Goal: Transaction & Acquisition: Purchase product/service

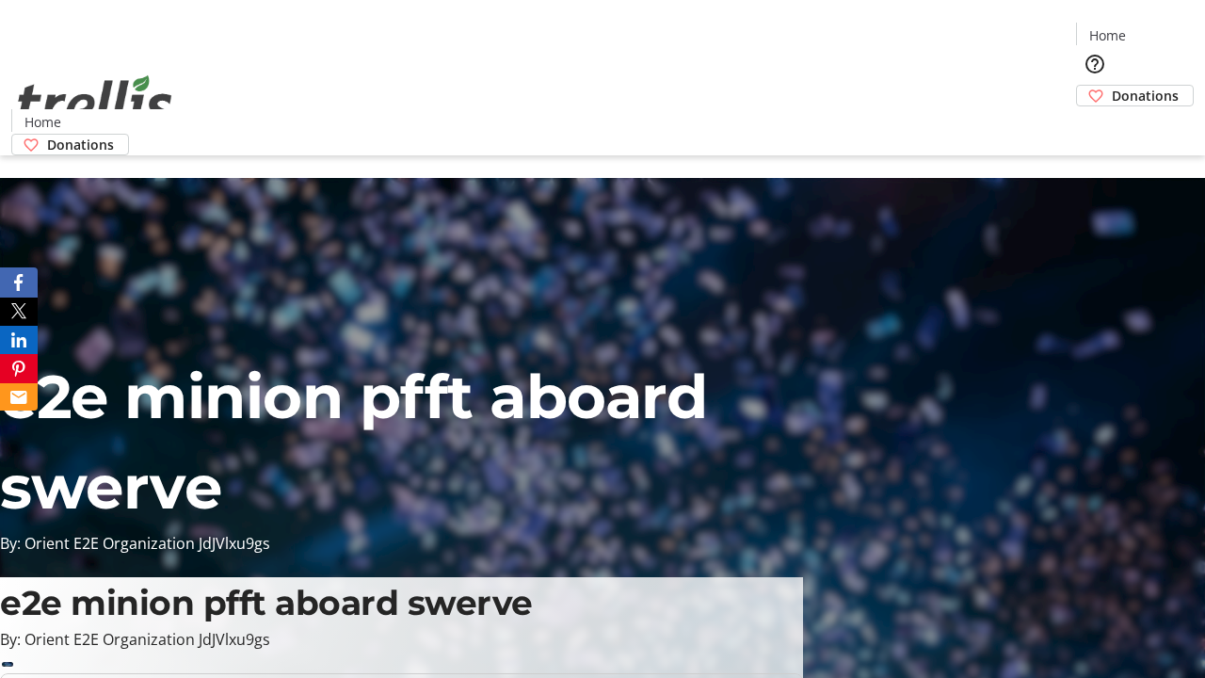
click at [1112, 86] on span "Donations" at bounding box center [1145, 96] width 67 height 20
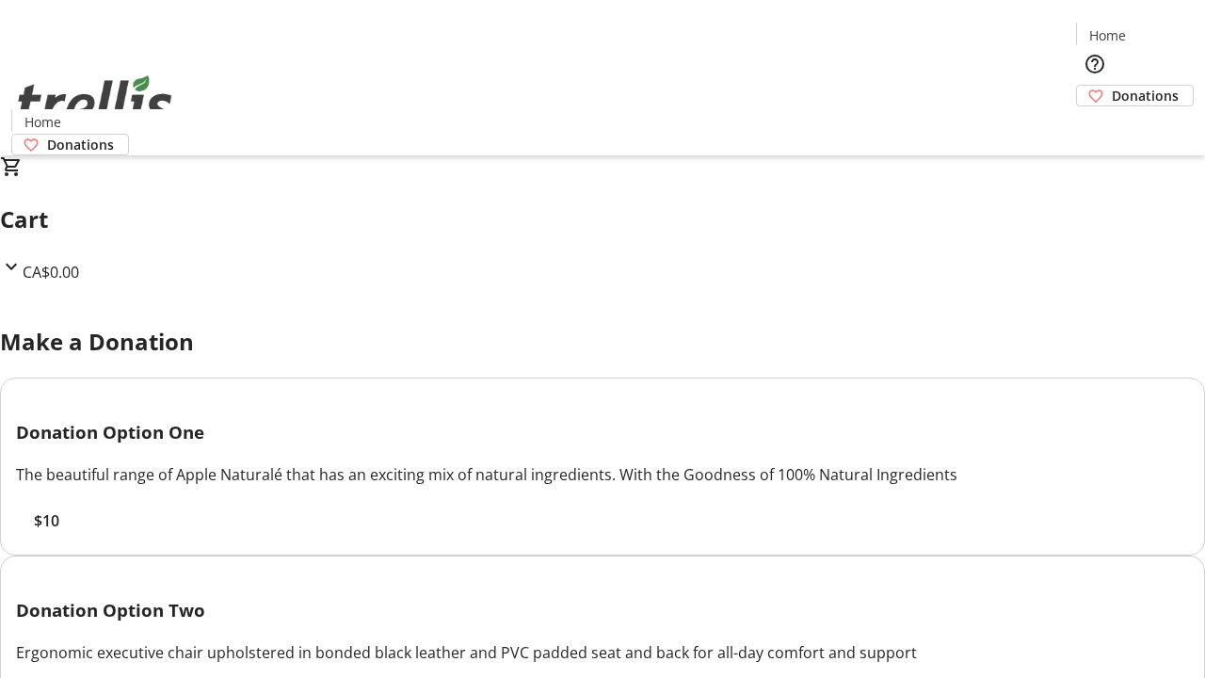
select select "CA"
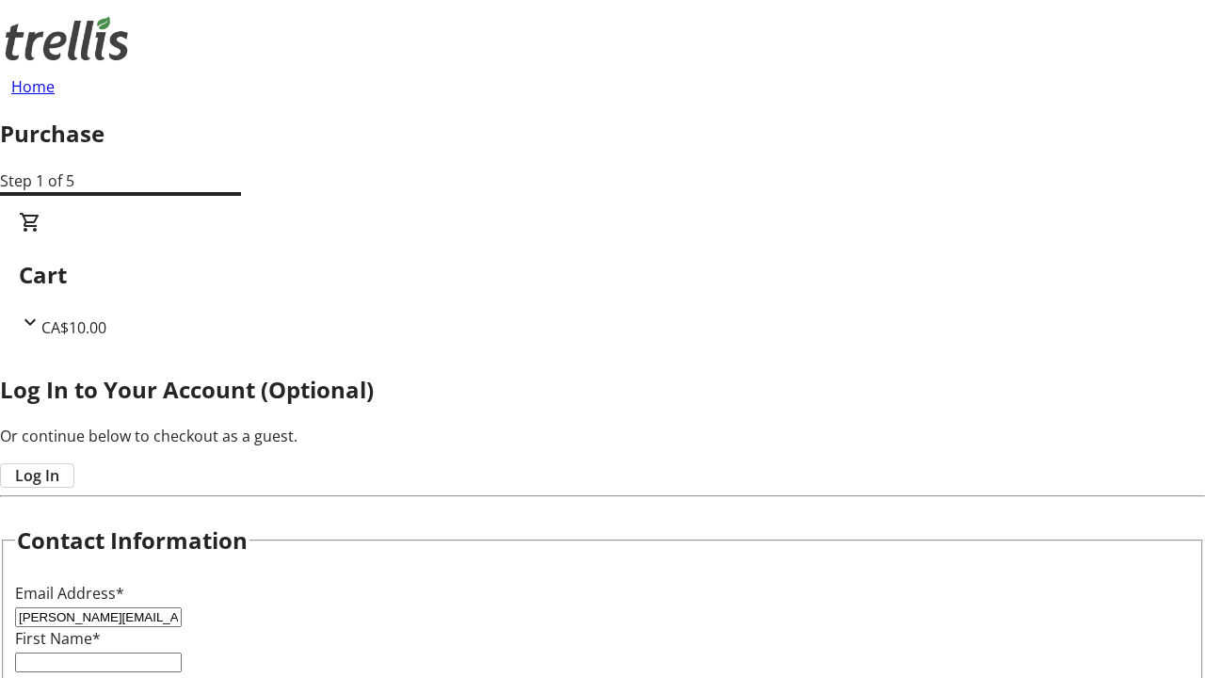
type input "[PERSON_NAME][EMAIL_ADDRESS][DOMAIN_NAME]"
type input "[PERSON_NAME]"
type input "Wisozk"
type input "[STREET_ADDRESS][PERSON_NAME]"
type input "Kelowna"
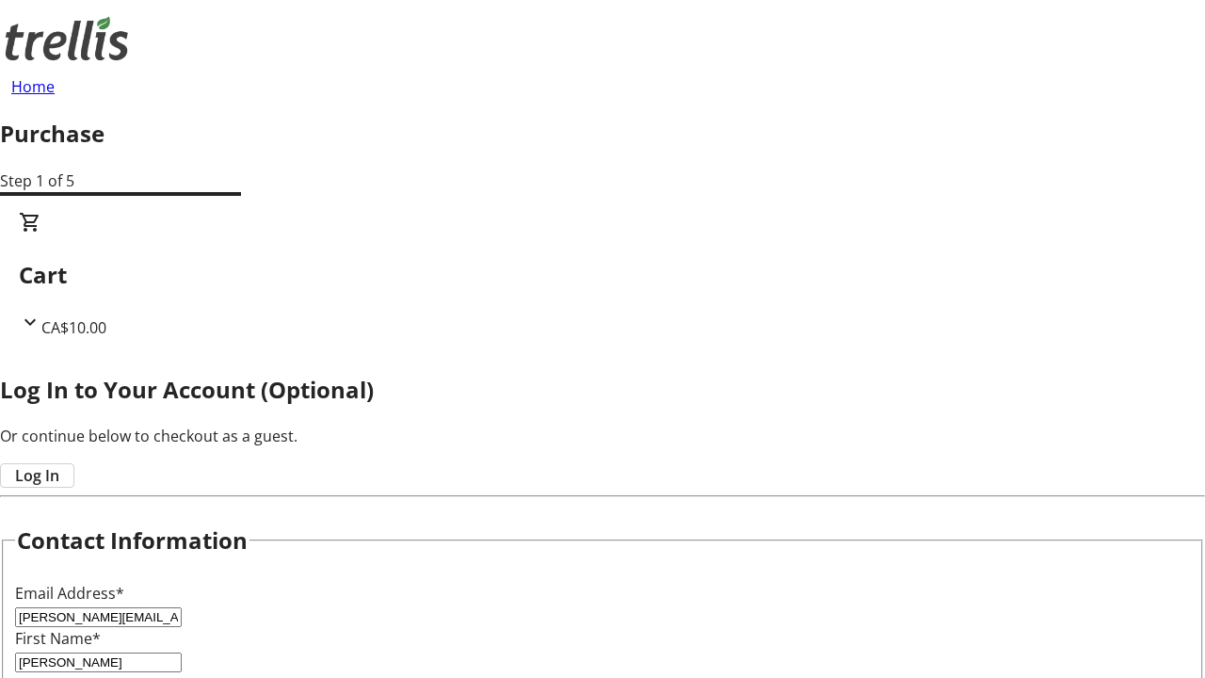
select select "BC"
type input "Kelowna"
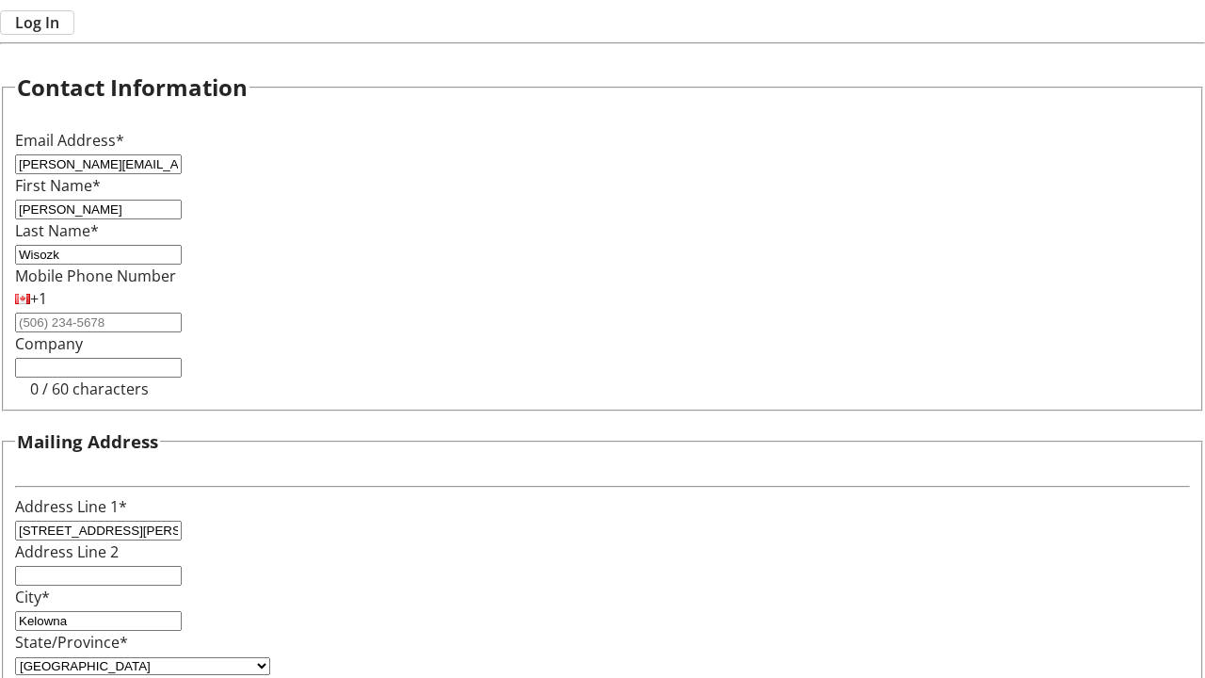
type input "V1Y 0C2"
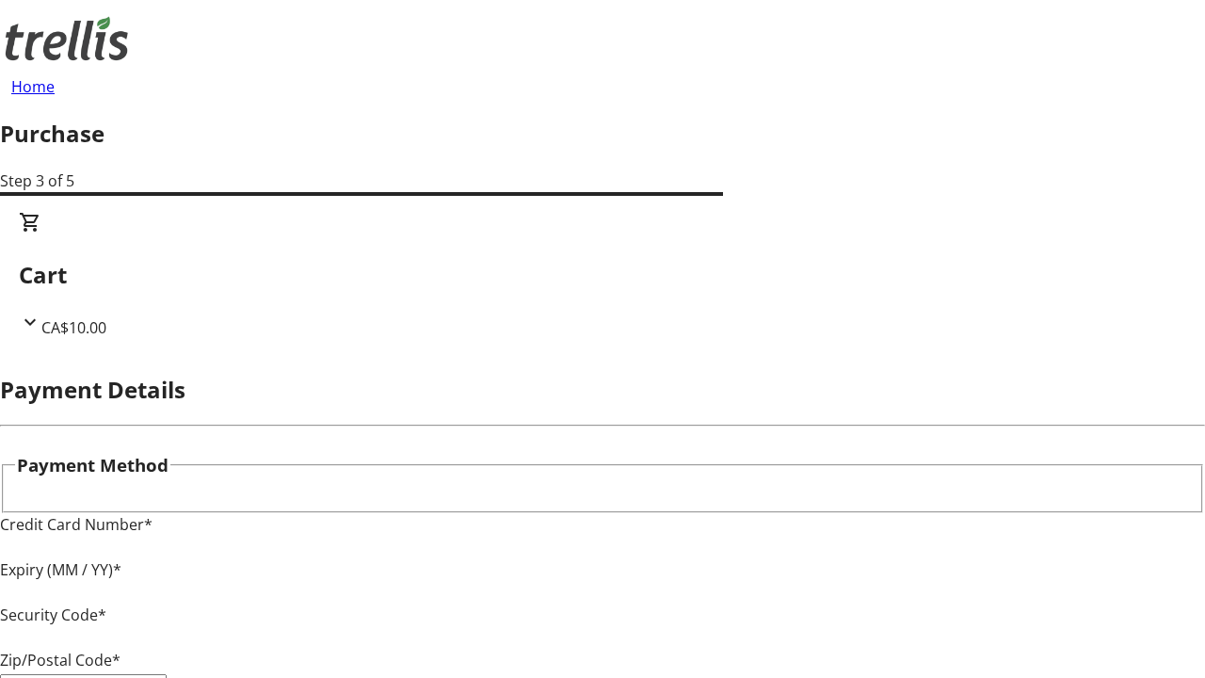
type input "V1Y 0C2"
